Goal: Task Accomplishment & Management: Use online tool/utility

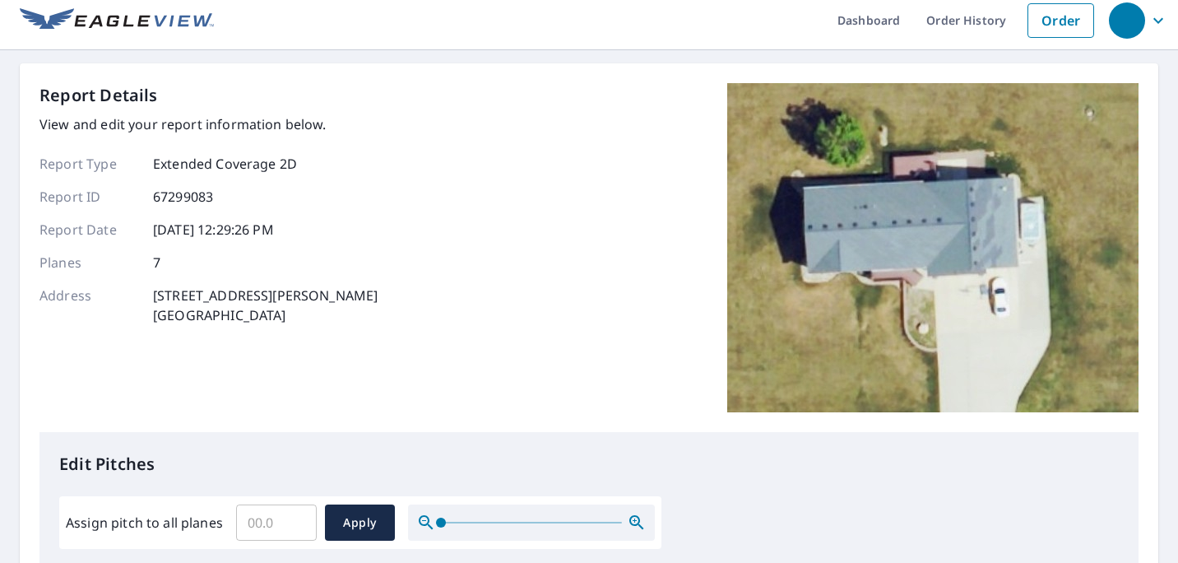
scroll to position [11, 0]
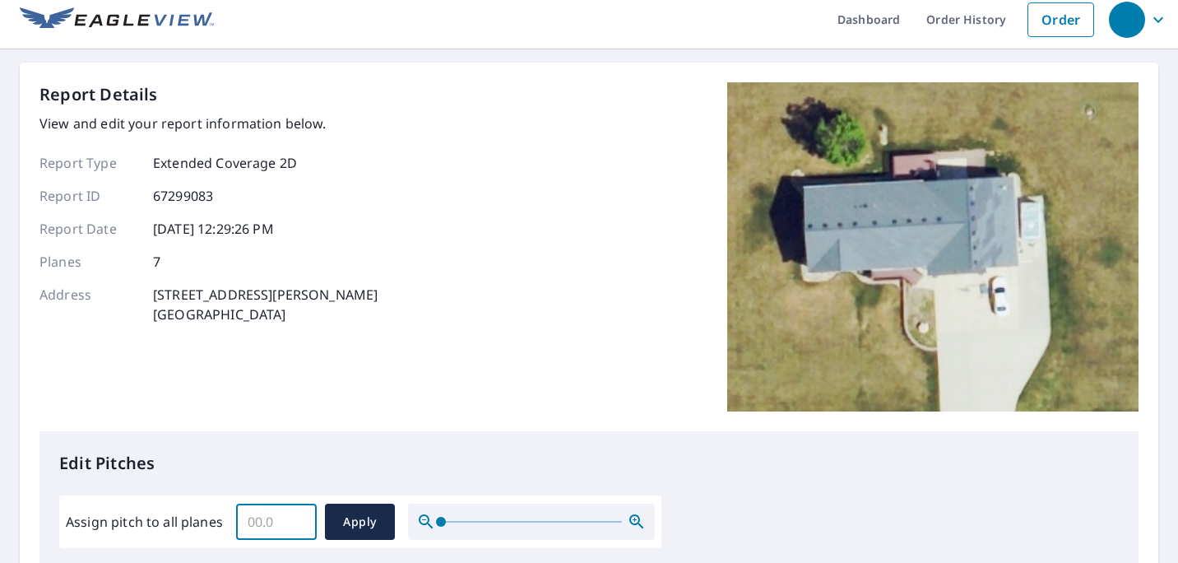
click at [263, 522] on input "Assign pitch to all planes" at bounding box center [276, 522] width 81 height 46
type input "5"
click at [359, 522] on span "Apply" at bounding box center [360, 522] width 44 height 21
type input "5"
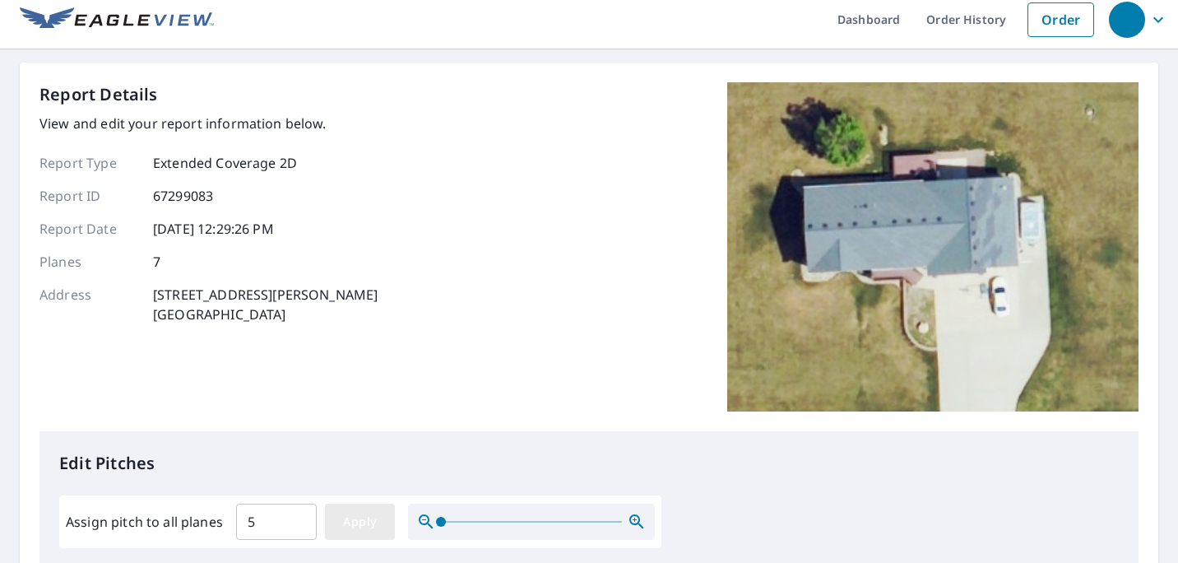
type input "5"
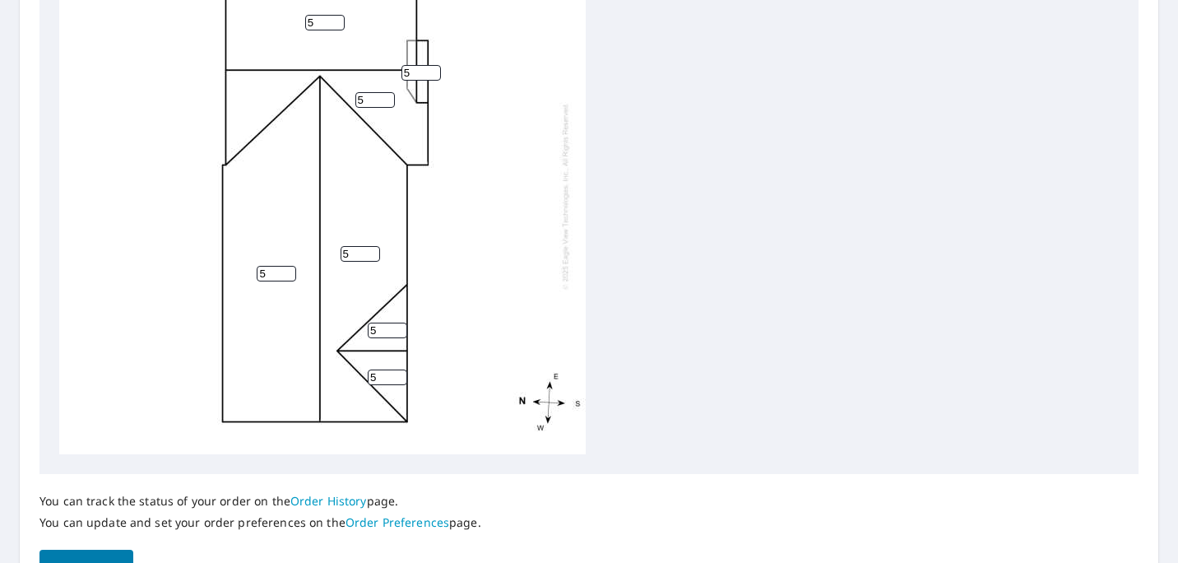
scroll to position [739, 0]
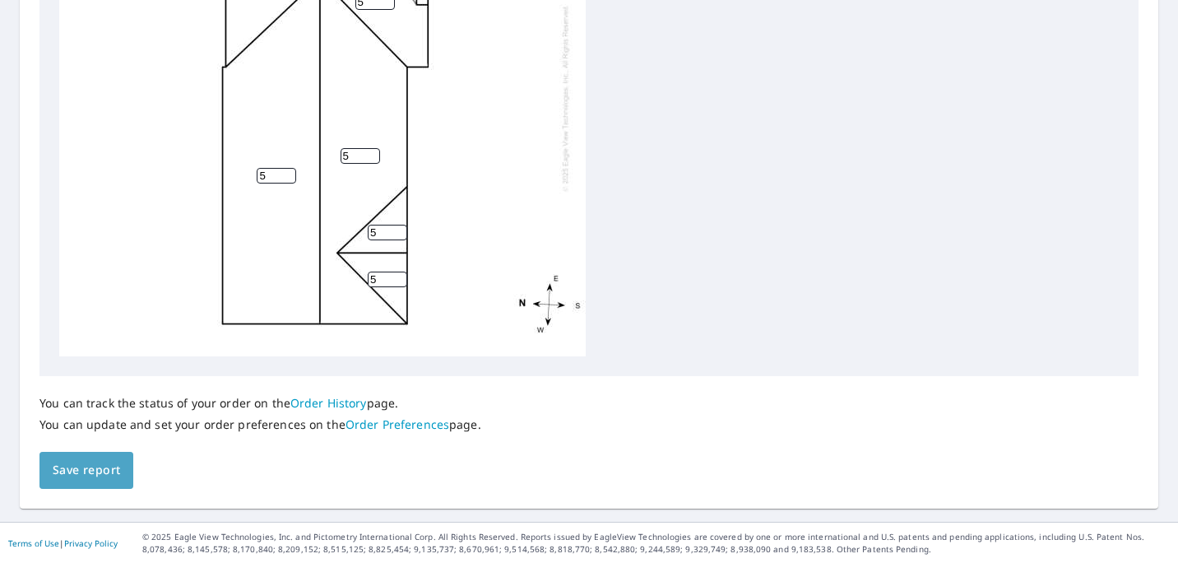
click at [95, 466] on span "Save report" at bounding box center [86, 470] width 67 height 21
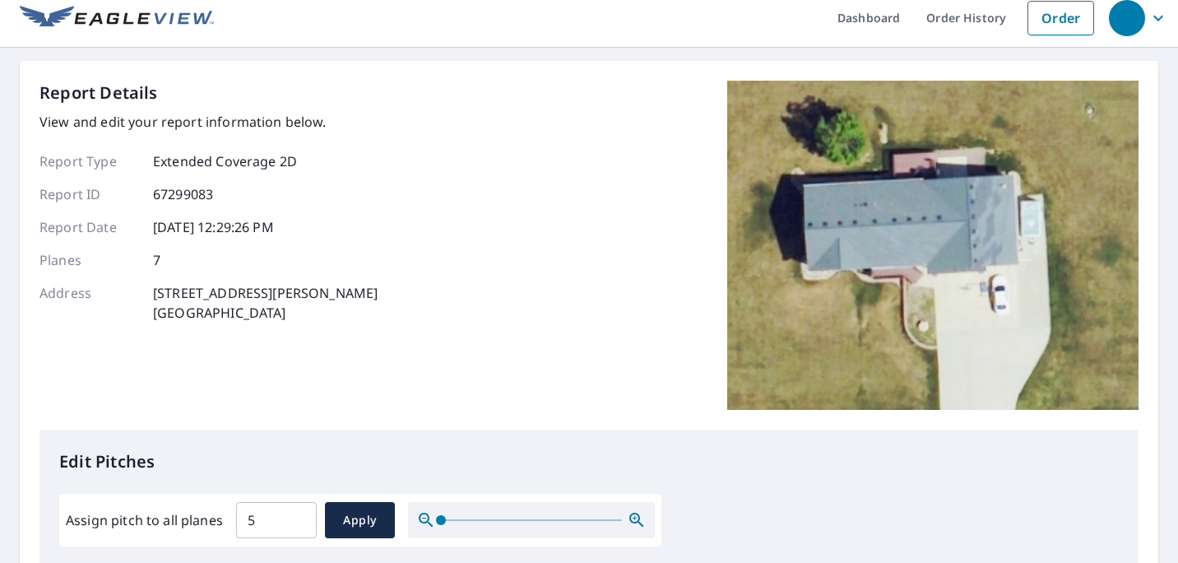
scroll to position [0, 0]
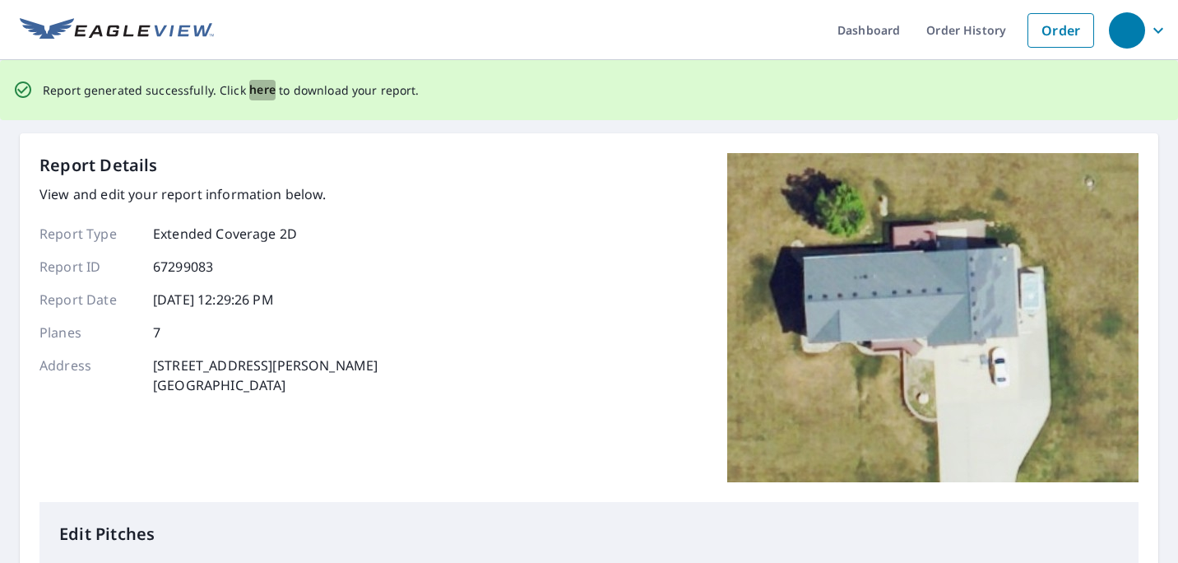
click at [258, 88] on span "here" at bounding box center [262, 90] width 27 height 21
